Goal: Find specific page/section: Find specific page/section

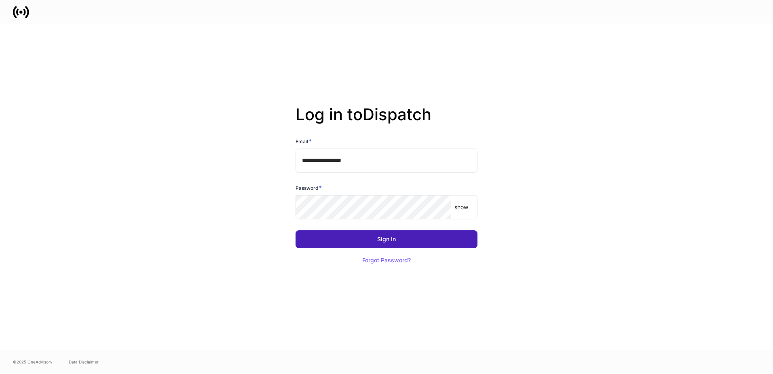
click at [383, 241] on div "Sign In" at bounding box center [386, 239] width 19 height 6
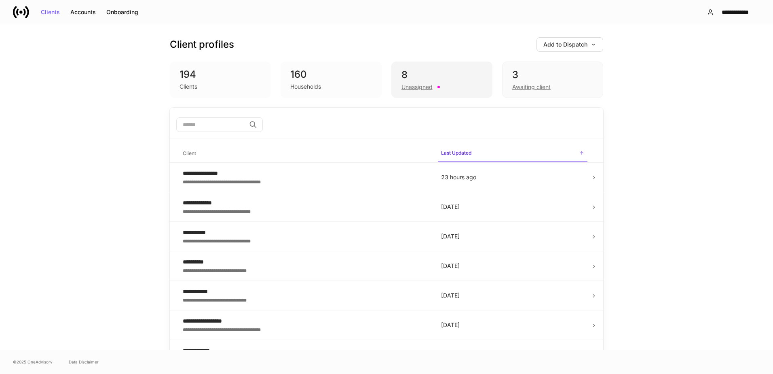
click at [439, 68] on div "8" at bounding box center [442, 74] width 81 height 13
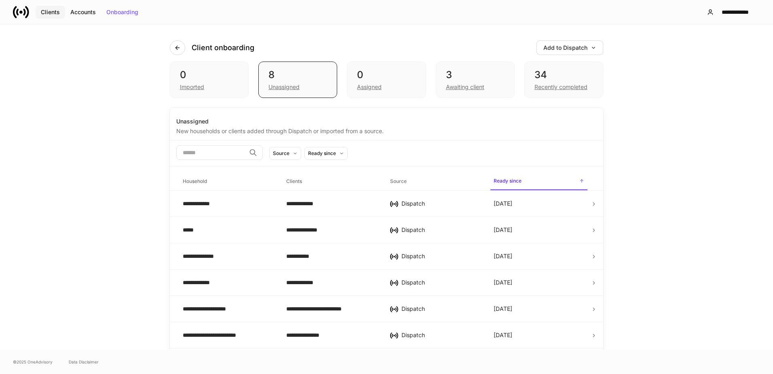
click at [44, 12] on div "Clients" at bounding box center [50, 12] width 19 height 6
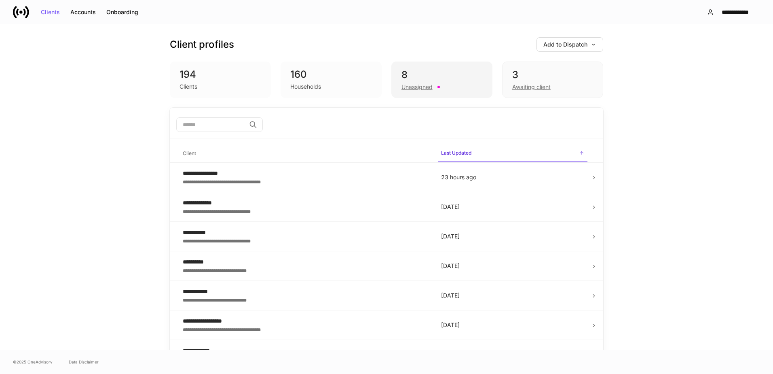
click at [463, 79] on div "8" at bounding box center [442, 74] width 81 height 13
